Goal: Navigation & Orientation: Find specific page/section

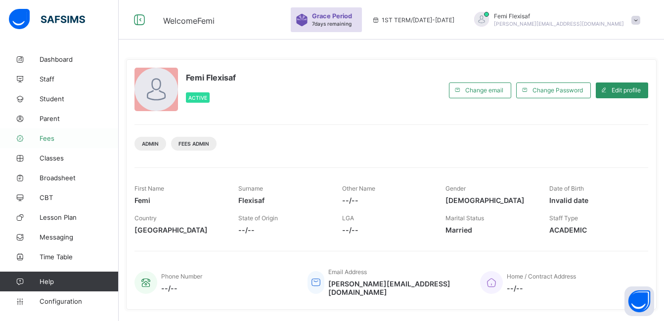
click at [49, 138] on span "Fees" at bounding box center [79, 139] width 79 height 8
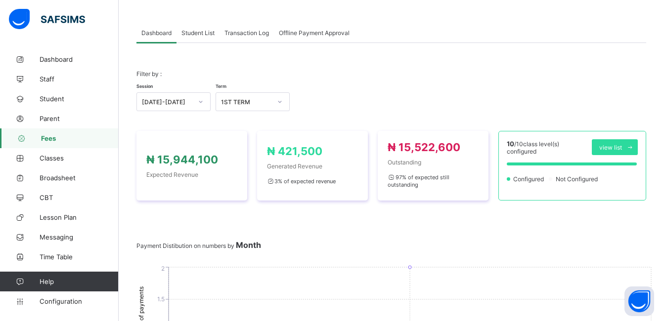
scroll to position [3, 0]
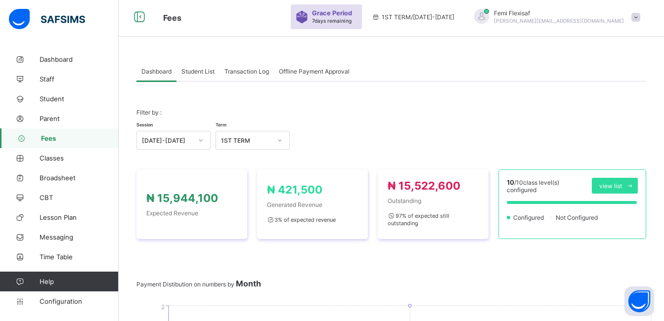
click at [201, 72] on span "Student List" at bounding box center [198, 71] width 33 height 7
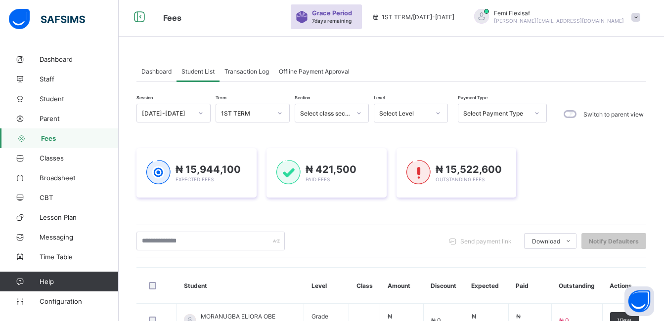
click at [249, 71] on span "Transaction Log" at bounding box center [247, 71] width 45 height 7
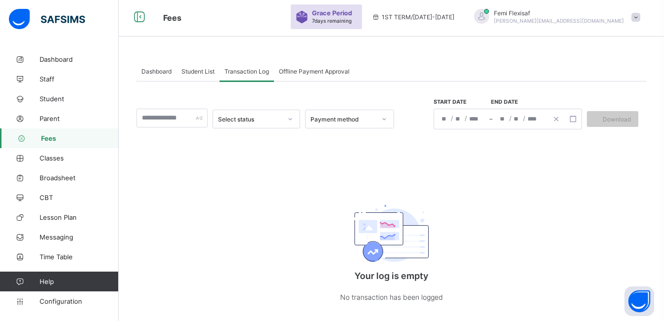
click at [309, 75] on div "Offline Payment Approval" at bounding box center [314, 71] width 81 height 20
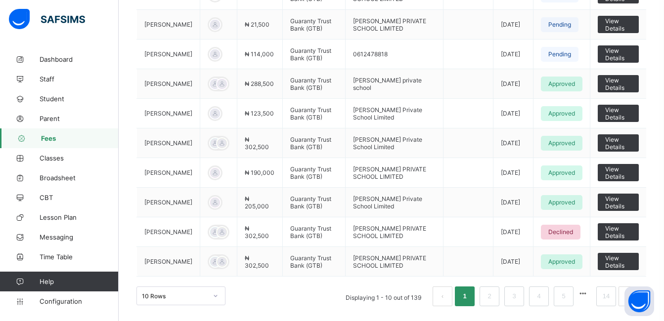
scroll to position [27, 0]
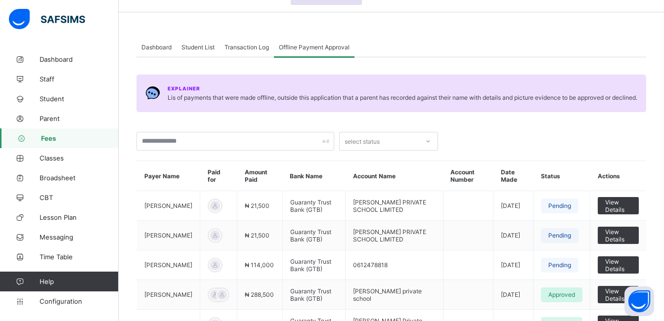
click at [236, 44] on span "Transaction Log" at bounding box center [247, 47] width 45 height 7
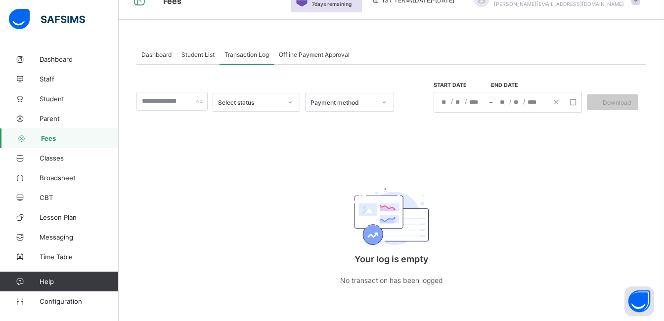
scroll to position [21, 0]
click at [155, 51] on span "Dashboard" at bounding box center [156, 54] width 30 height 7
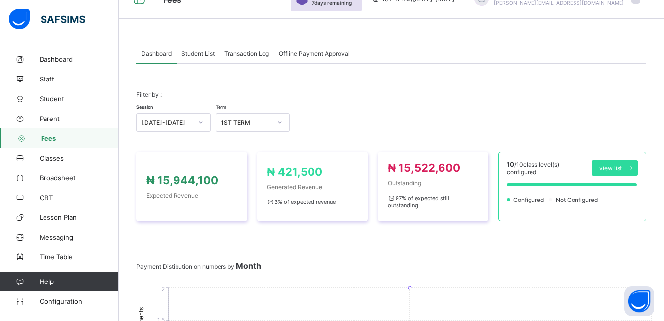
scroll to position [27, 0]
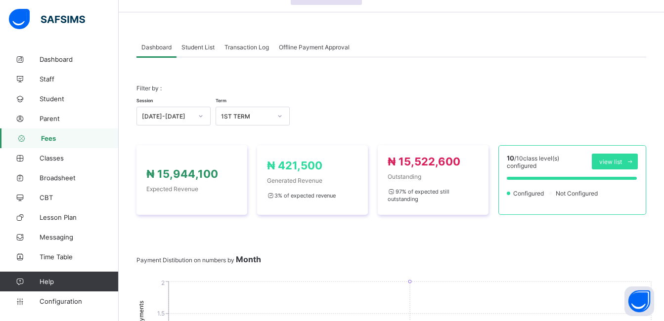
click at [204, 44] on span "Student List" at bounding box center [198, 47] width 33 height 7
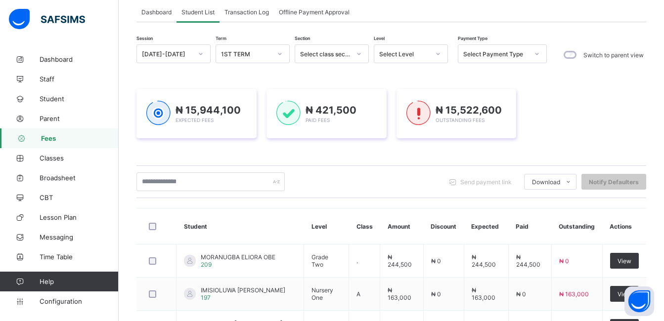
scroll to position [193, 0]
